Goal: Information Seeking & Learning: Learn about a topic

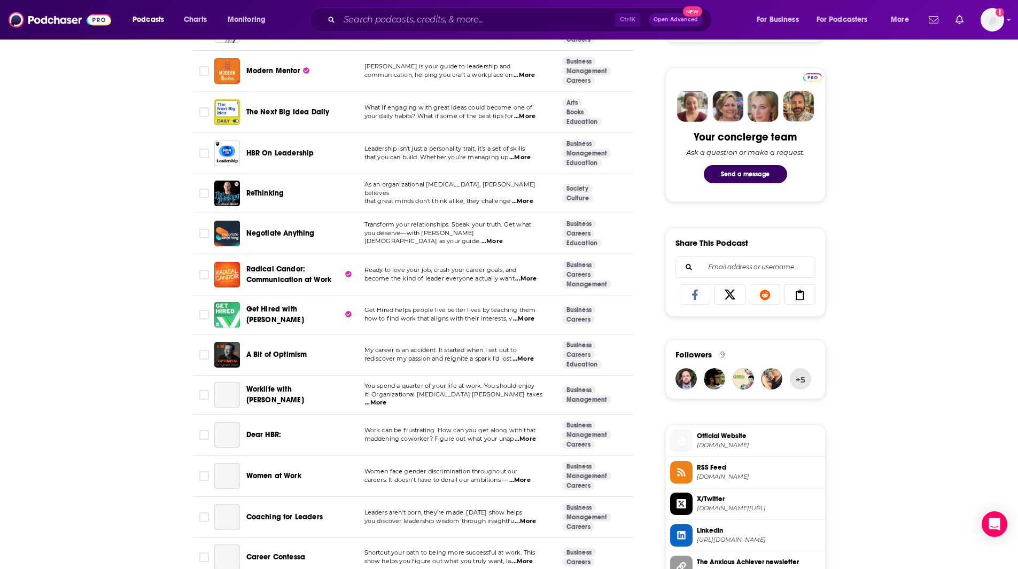
scroll to position [469, 0]
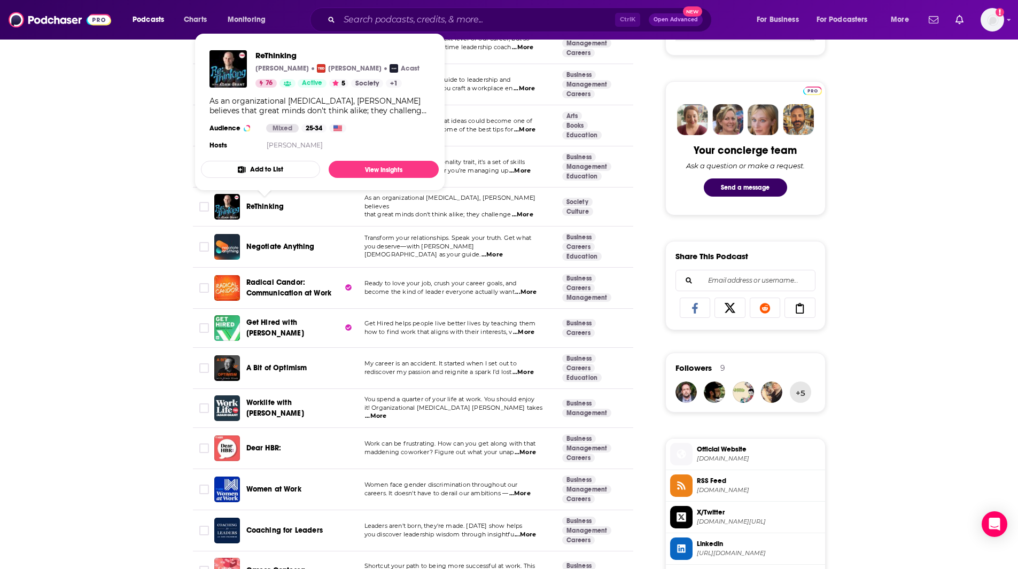
click at [269, 207] on span "ReThinking" at bounding box center [265, 206] width 38 height 9
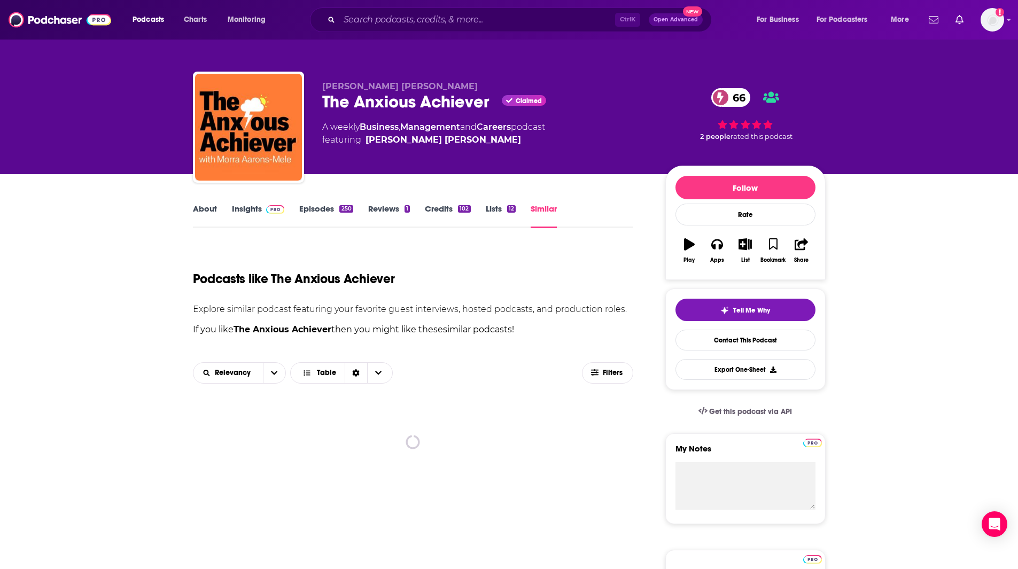
drag, startPoint x: 113, startPoint y: 226, endPoint x: 42, endPoint y: 2, distance: 234.9
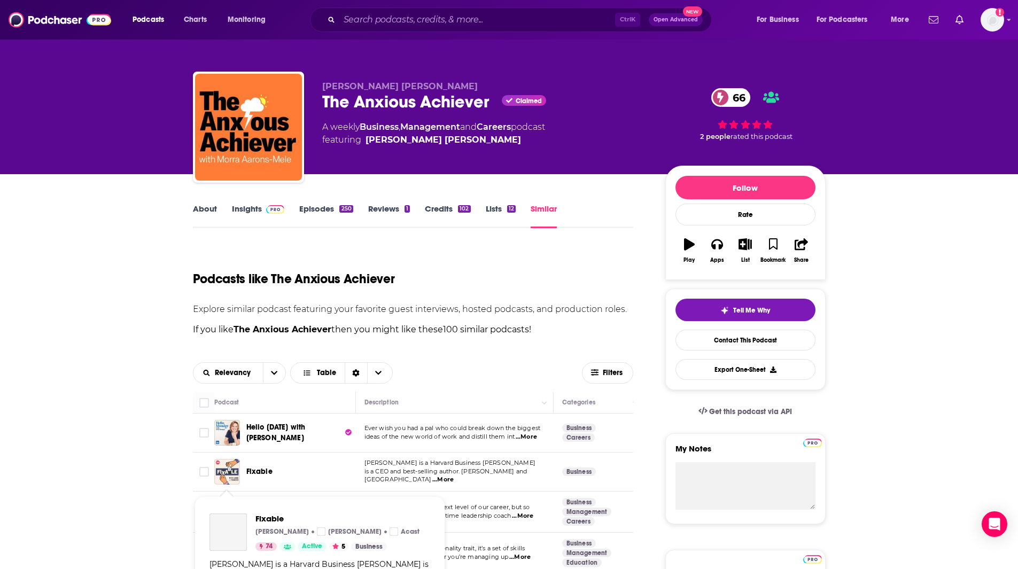
click at [230, 470] on img "Fixable" at bounding box center [227, 472] width 26 height 26
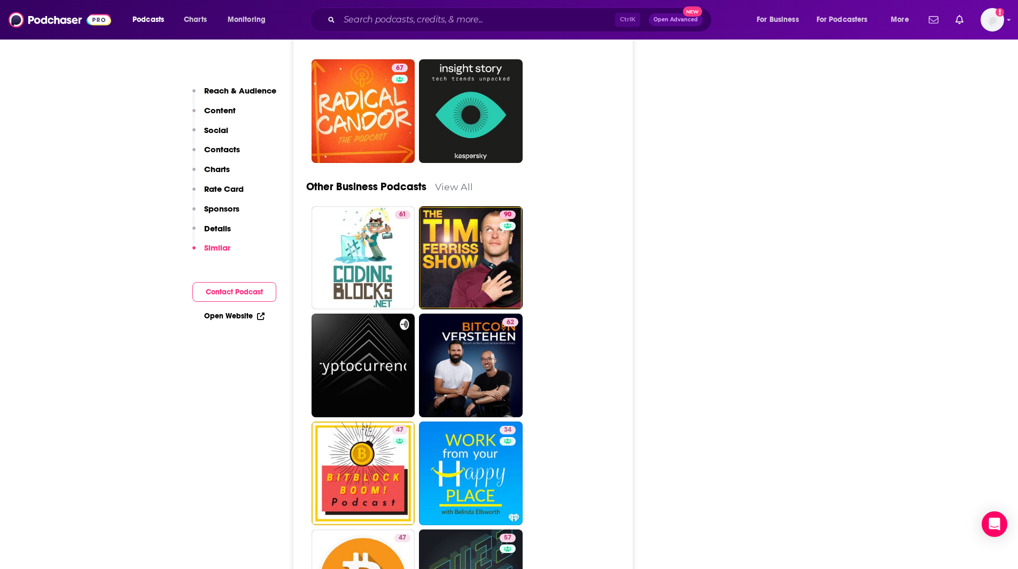
scroll to position [3685, 0]
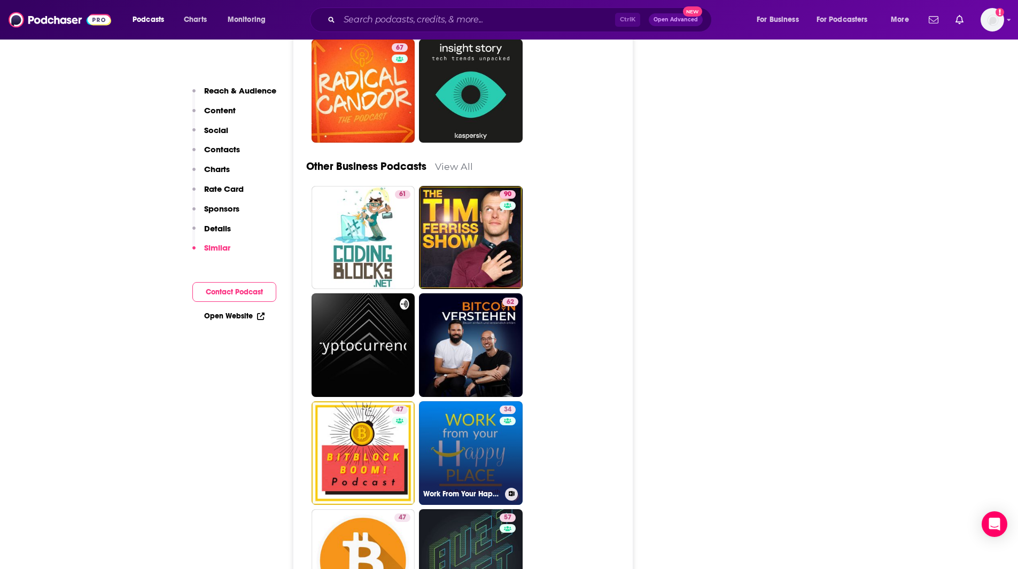
click at [485, 401] on link "34 Work From Your Happy Place with [PERSON_NAME]" at bounding box center [471, 453] width 104 height 104
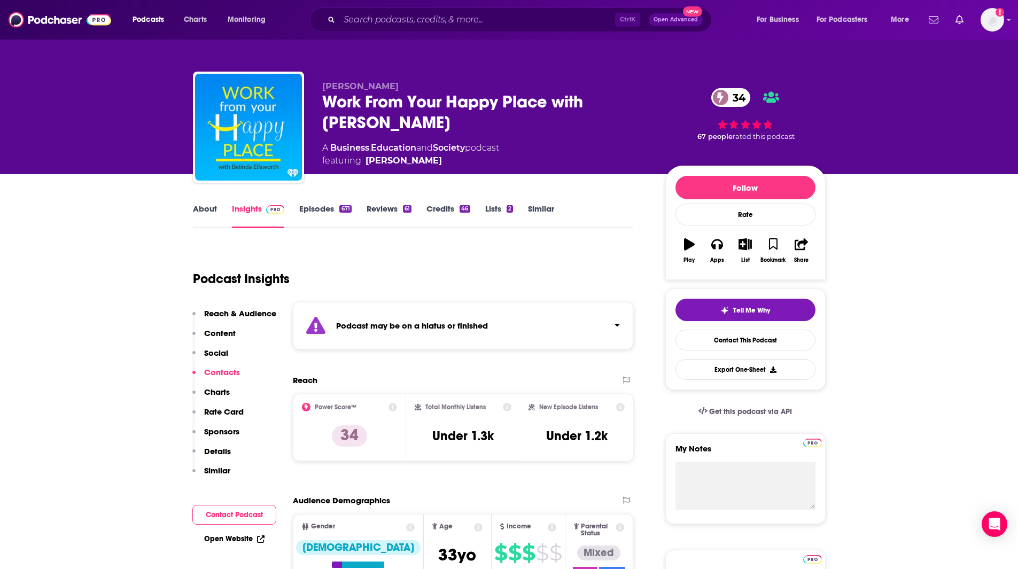
type input "[URL][DOMAIN_NAME]"
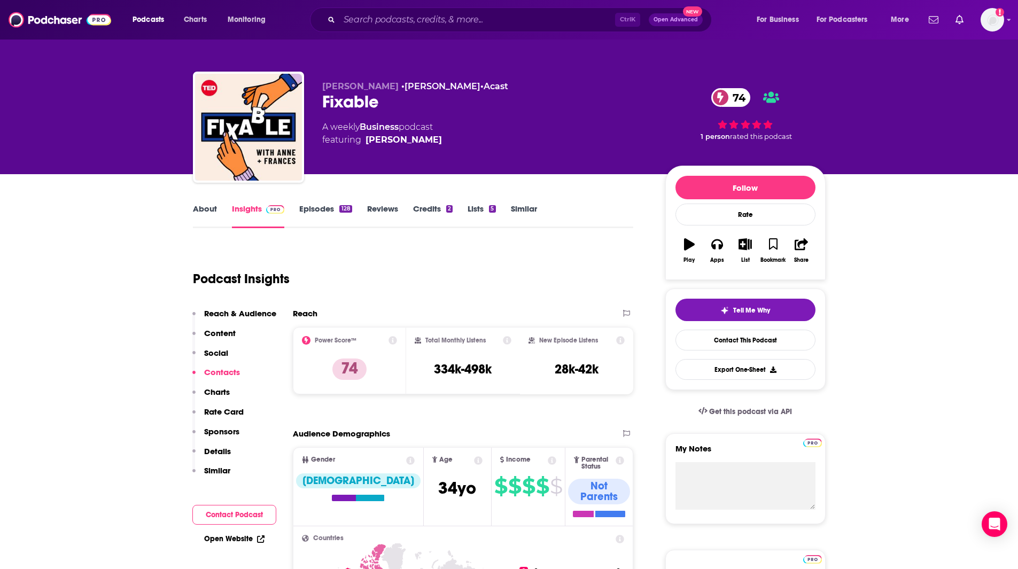
click at [526, 217] on link "Similar" at bounding box center [524, 216] width 26 height 25
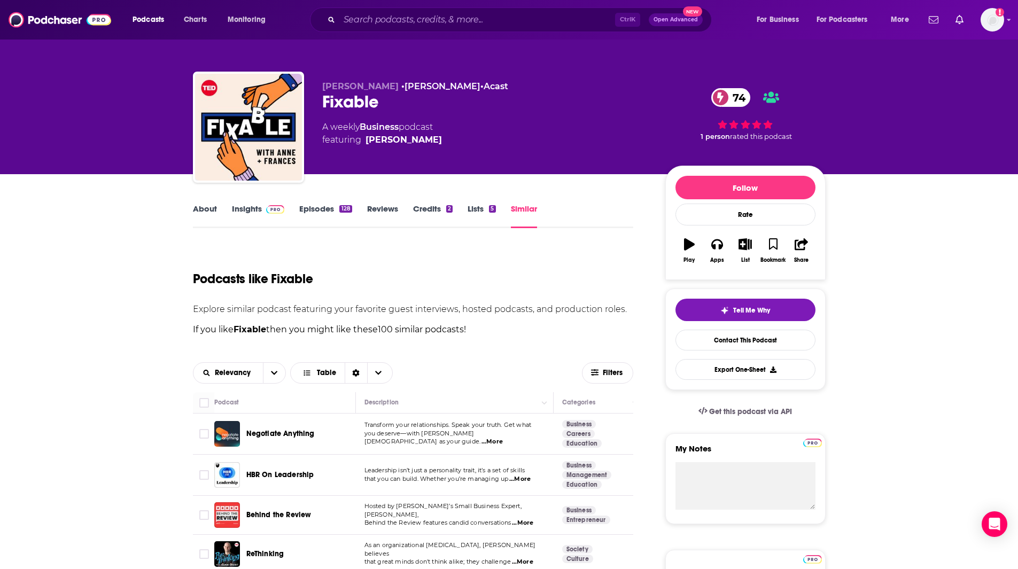
click at [307, 435] on span "Negotiate Anything" at bounding box center [280, 433] width 68 height 9
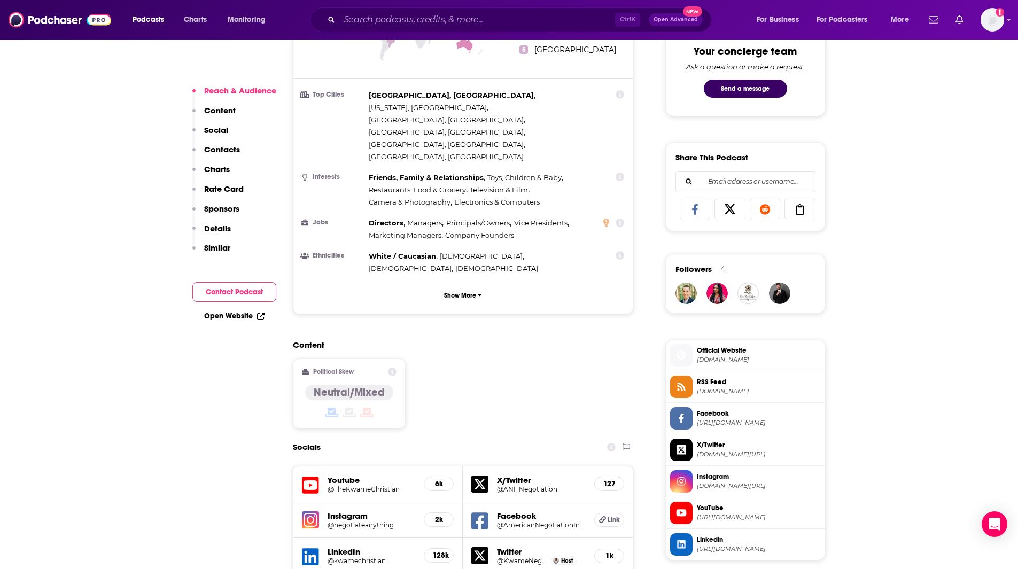
scroll to position [629, 0]
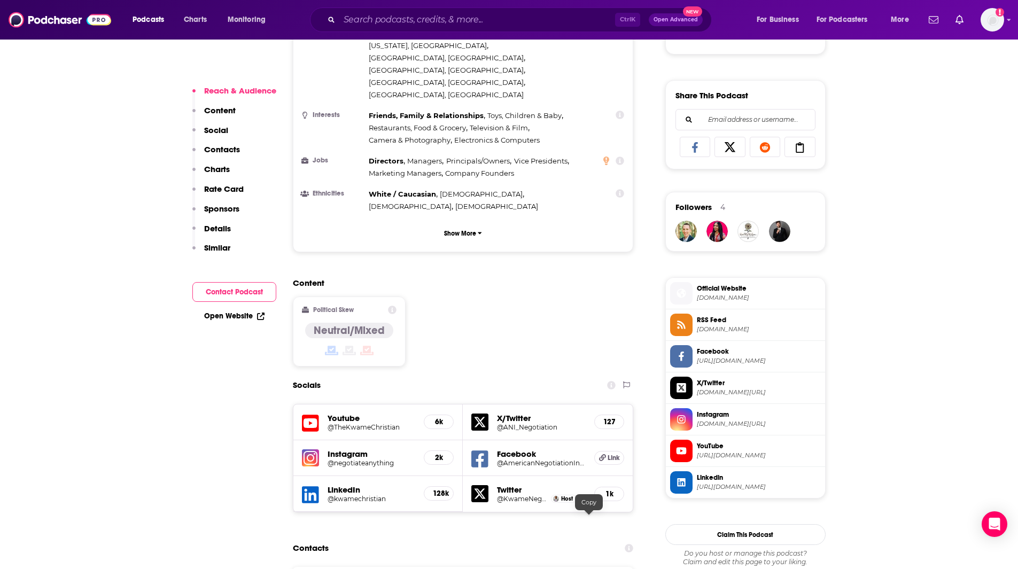
drag, startPoint x: 7, startPoint y: 225, endPoint x: 0, endPoint y: 214, distance: 13.0
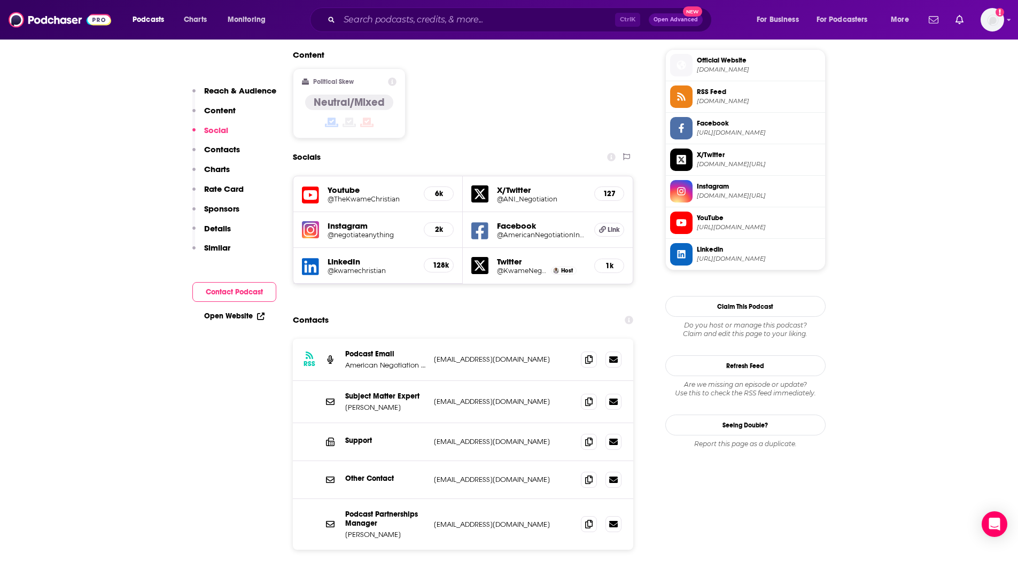
scroll to position [864, 0]
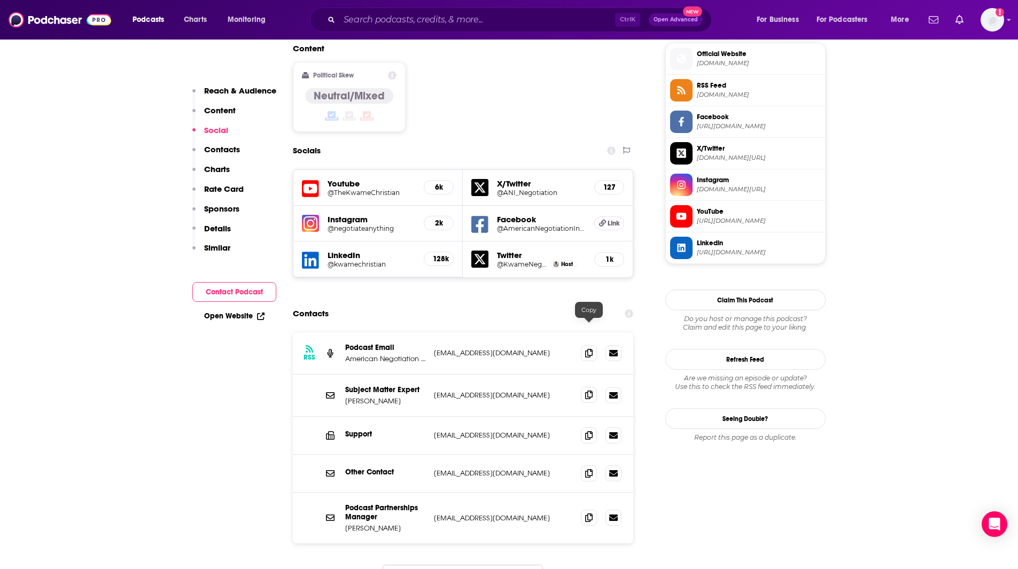
click at [591, 391] on icon at bounding box center [588, 395] width 7 height 9
